Goal: Transaction & Acquisition: Purchase product/service

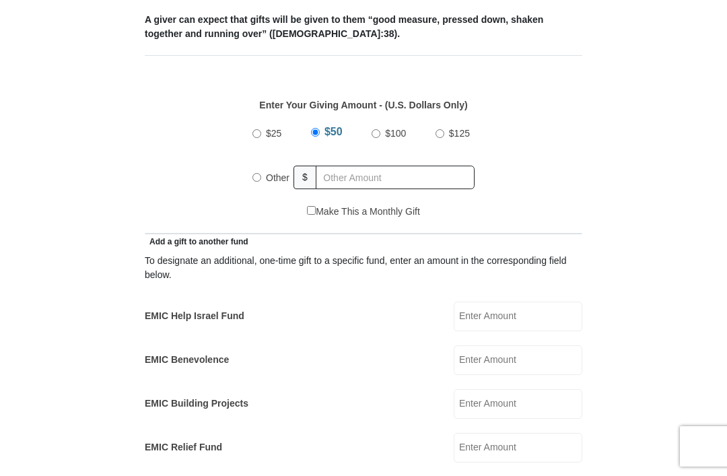
scroll to position [550, 0]
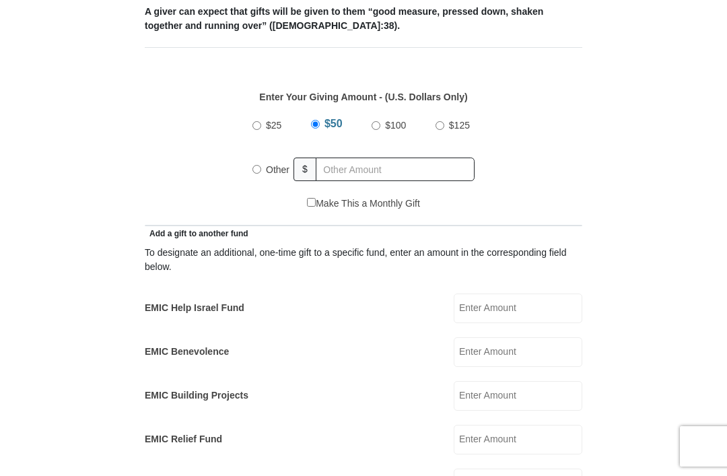
click at [257, 174] on input "Other" at bounding box center [257, 169] width 9 height 9
radio input "true"
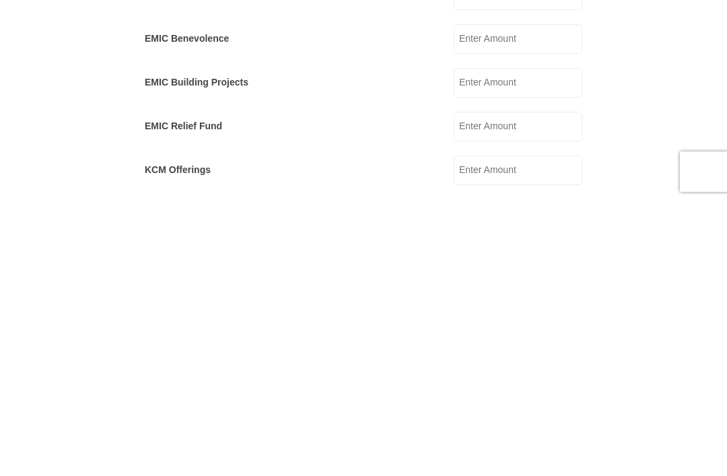
scroll to position [590, 0]
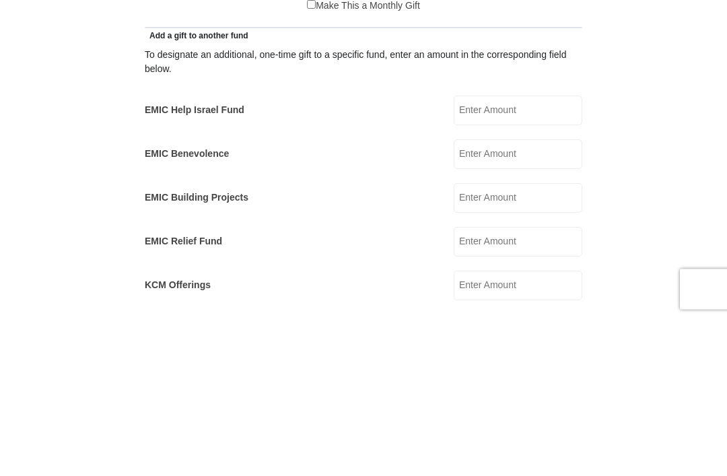
click at [537, 253] on input "EMIC Help Israel Fund" at bounding box center [518, 268] width 129 height 30
type input "50.00"
click at [665, 188] on form "Eagle Mountain International Church Online Giving Because of gifts like yours, …" at bounding box center [363, 442] width 633 height 1957
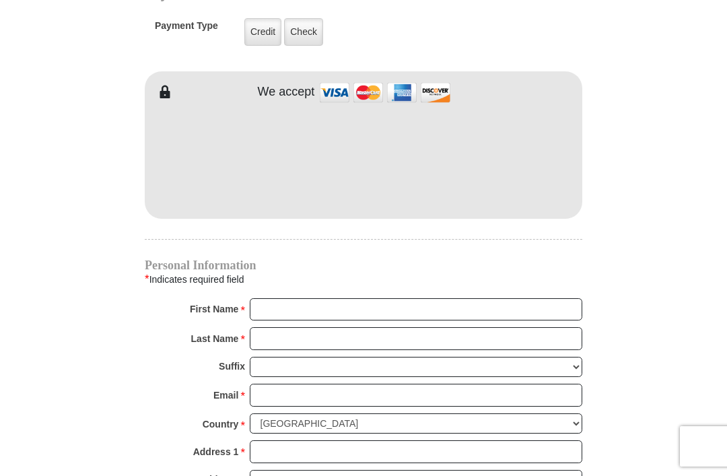
scroll to position [1102, 0]
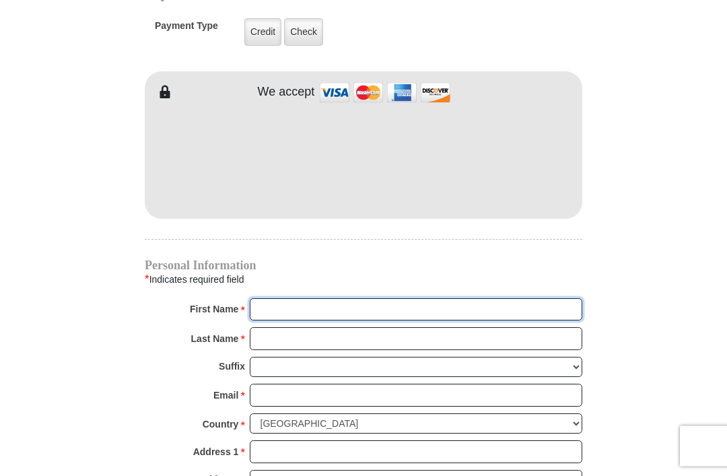
click at [403, 317] on input "First Name *" at bounding box center [416, 310] width 333 height 23
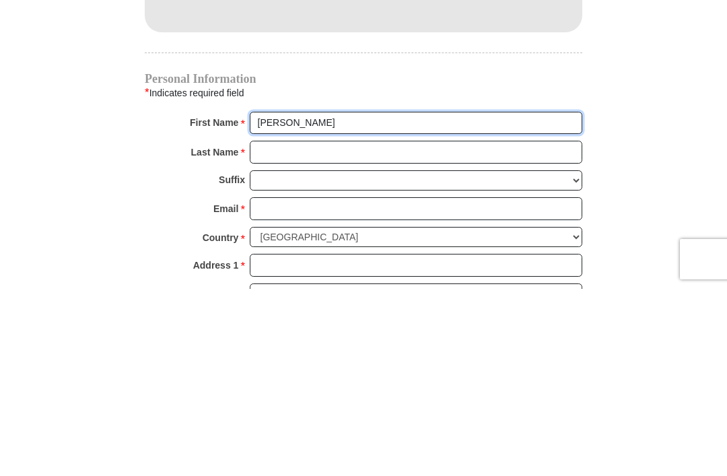
type input "Lorraine"
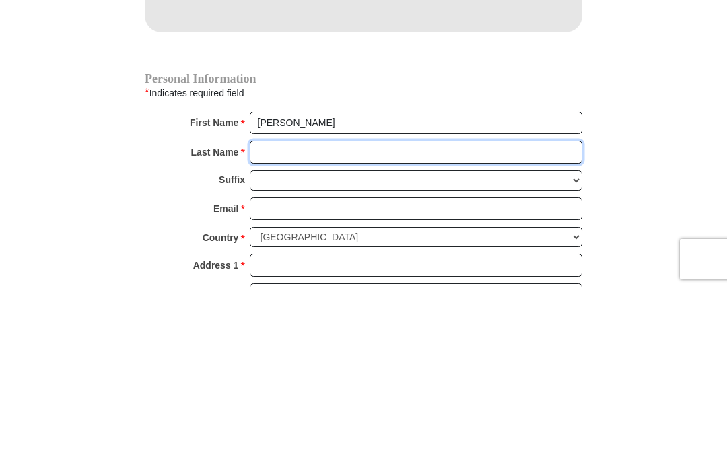
click at [413, 328] on input "Last Name *" at bounding box center [416, 339] width 333 height 23
type input "Hinaga"
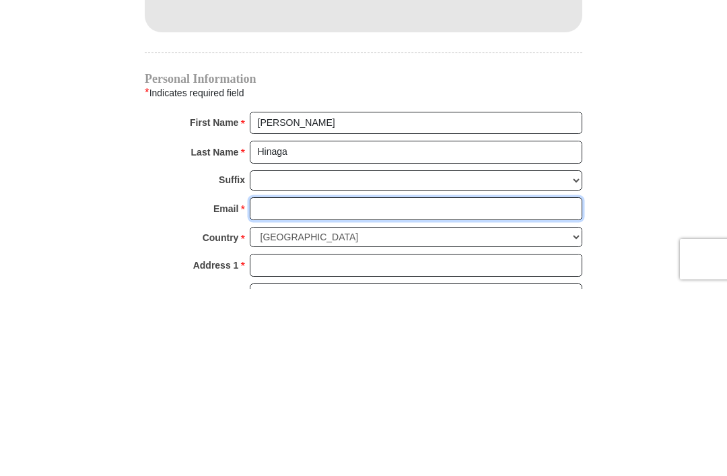
click at [459, 385] on input "Email *" at bounding box center [416, 396] width 333 height 23
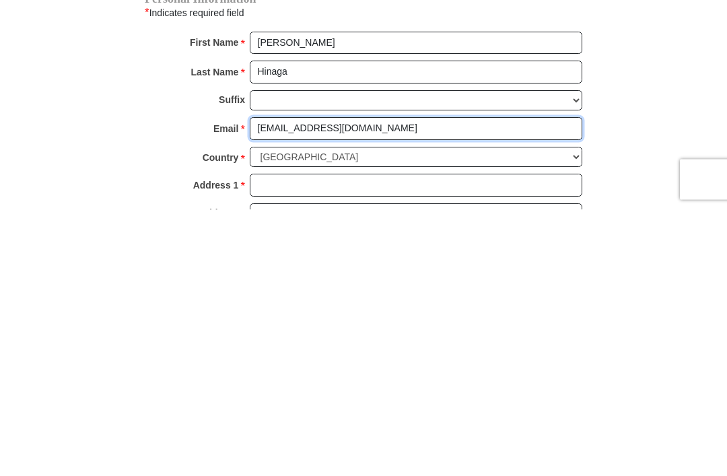
type input "lnhsummer@gmail.com"
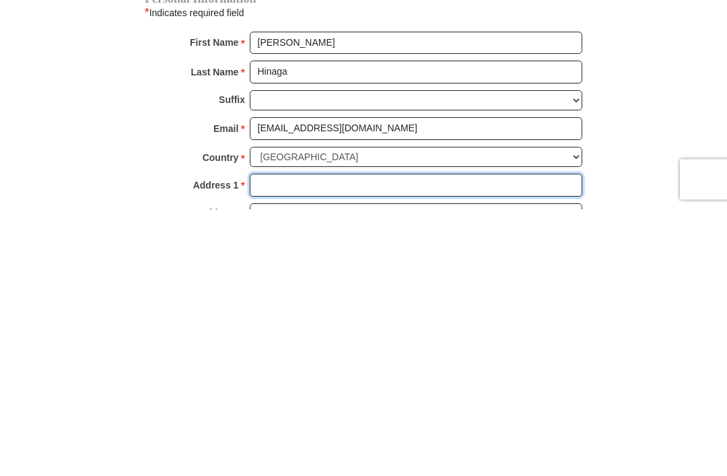
click at [414, 441] on input "Address 1 *" at bounding box center [416, 452] width 333 height 23
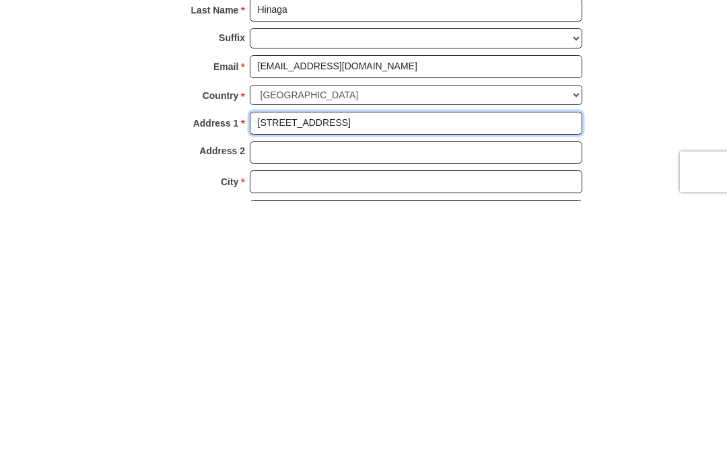
scroll to position [1171, 0]
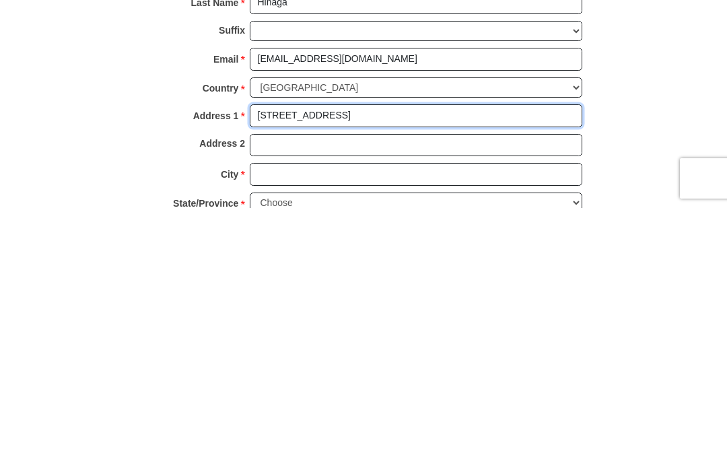
type input "45-349 Makalani street"
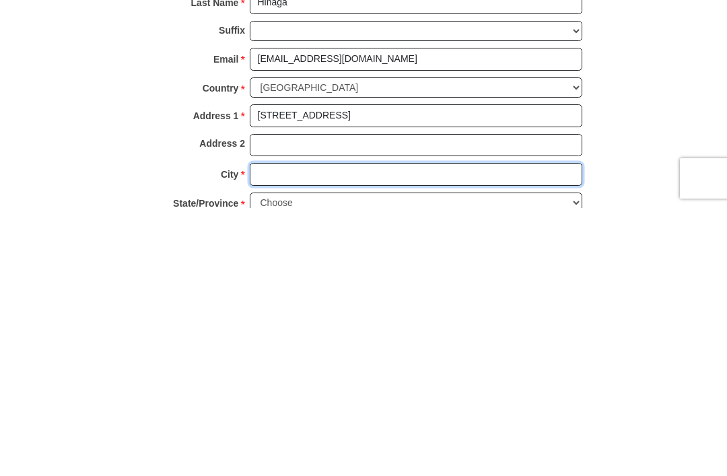
click at [354, 431] on input "City *" at bounding box center [416, 442] width 333 height 23
type input "Kaneohe"
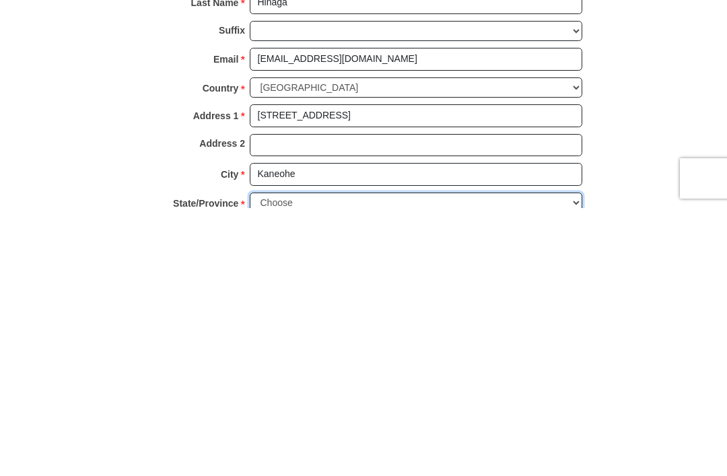
click at [577, 461] on select "Choose Alabama Alaska American Samoa Arizona Arkansas Armed Forces Americas Arm…" at bounding box center [416, 471] width 333 height 21
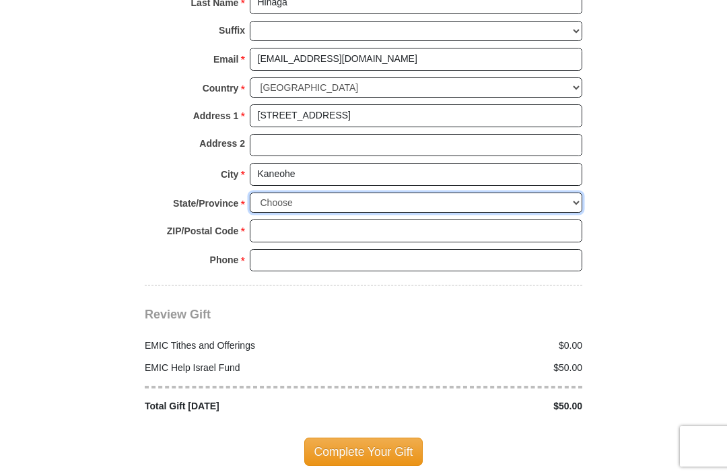
select select "HI"
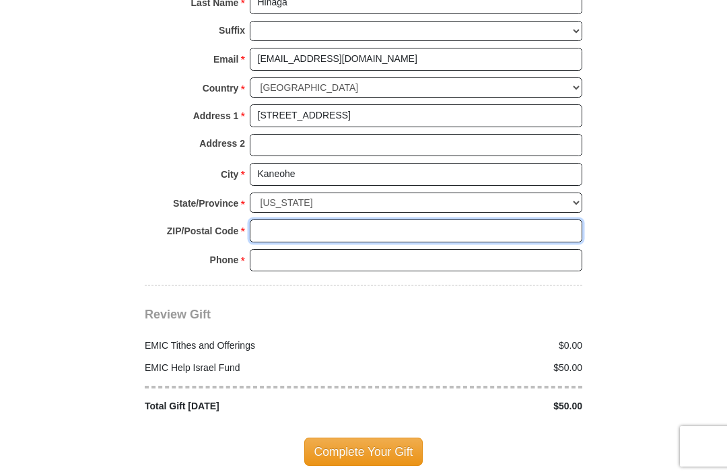
click at [340, 228] on input "ZIP/Postal Code *" at bounding box center [416, 231] width 333 height 23
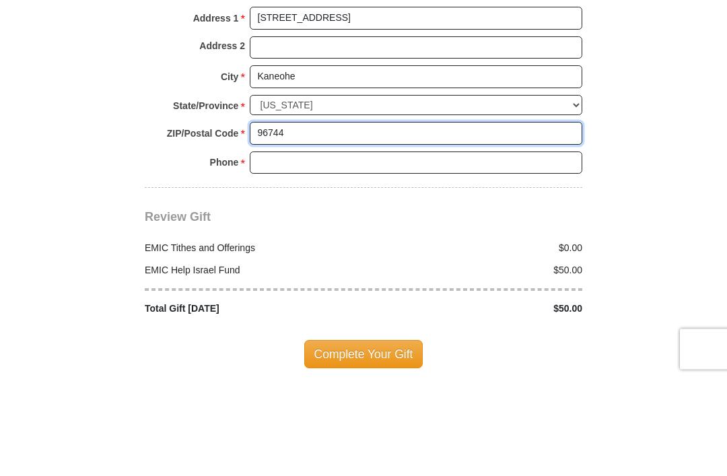
type input "96744"
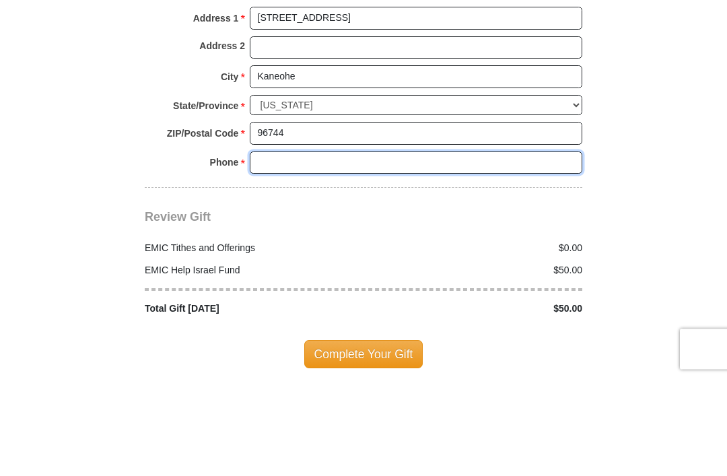
click at [373, 249] on input "Phone * *" at bounding box center [416, 260] width 333 height 23
type input "8082256285"
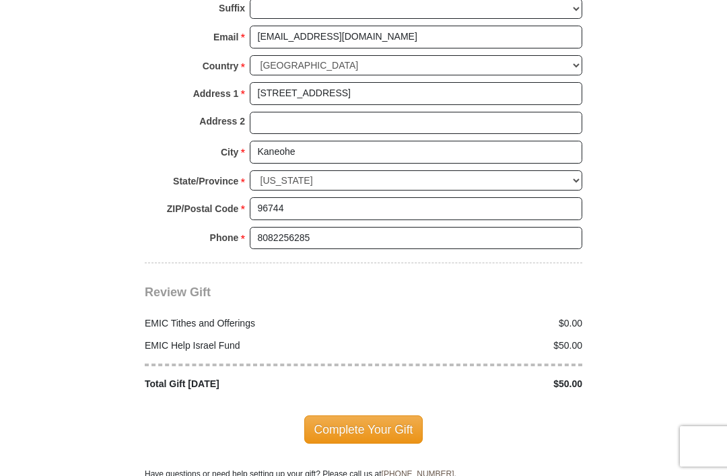
scroll to position [1464, 0]
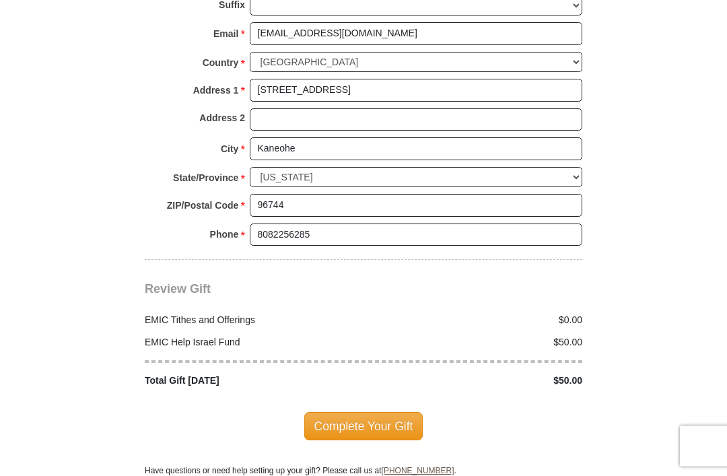
click at [331, 413] on span "Complete Your Gift" at bounding box center [363, 427] width 119 height 28
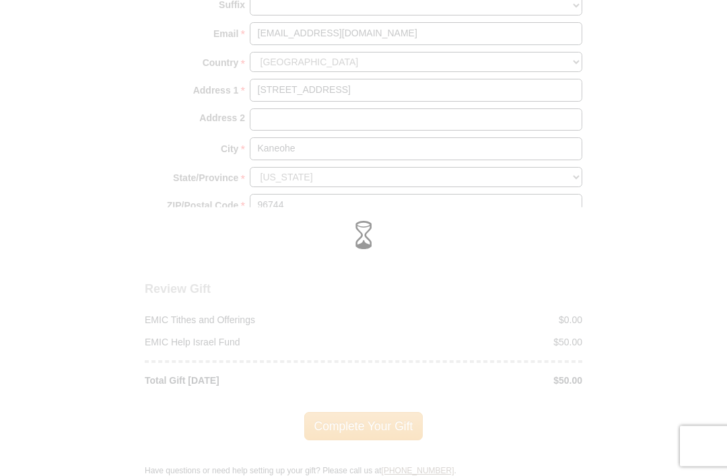
scroll to position [1464, 0]
